Goal: Register for event/course

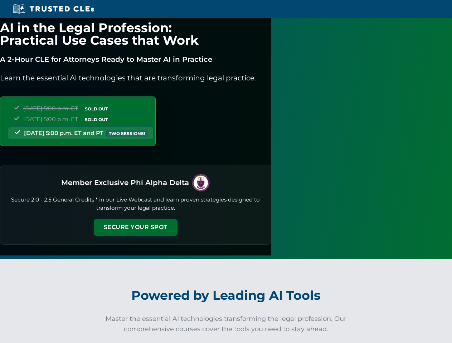
click at [177, 220] on button "Secure Your Spot" at bounding box center [136, 227] width 84 height 16
